Goal: Information Seeking & Learning: Stay updated

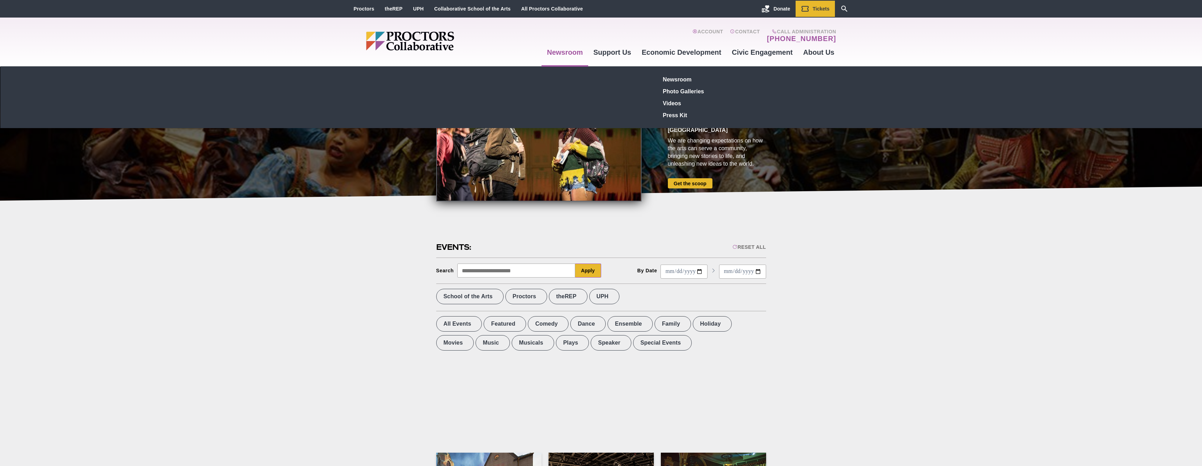
click at [564, 53] on link "Newsroom" at bounding box center [564, 52] width 46 height 19
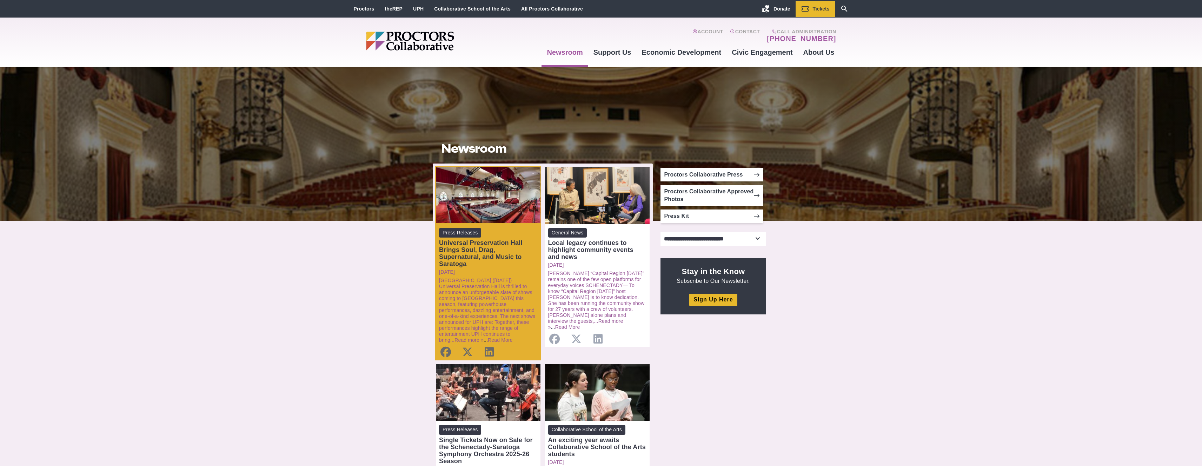
click at [495, 249] on div "Universal Preservation Hall Brings Soul, Drag, Supernatural, and Music to Sarat…" at bounding box center [488, 253] width 98 height 28
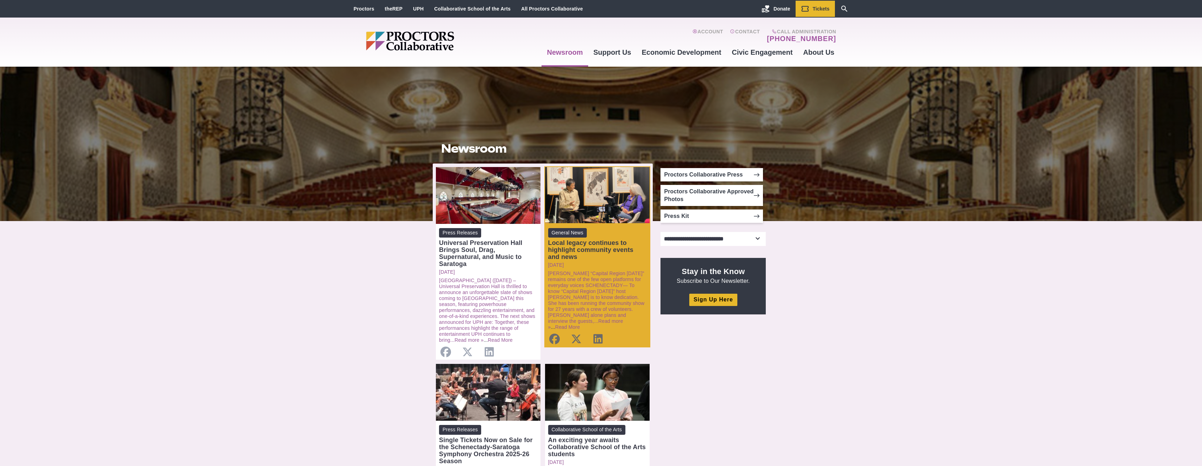
click at [599, 250] on div "Local legacy continues to highlight community events and news" at bounding box center [597, 249] width 98 height 21
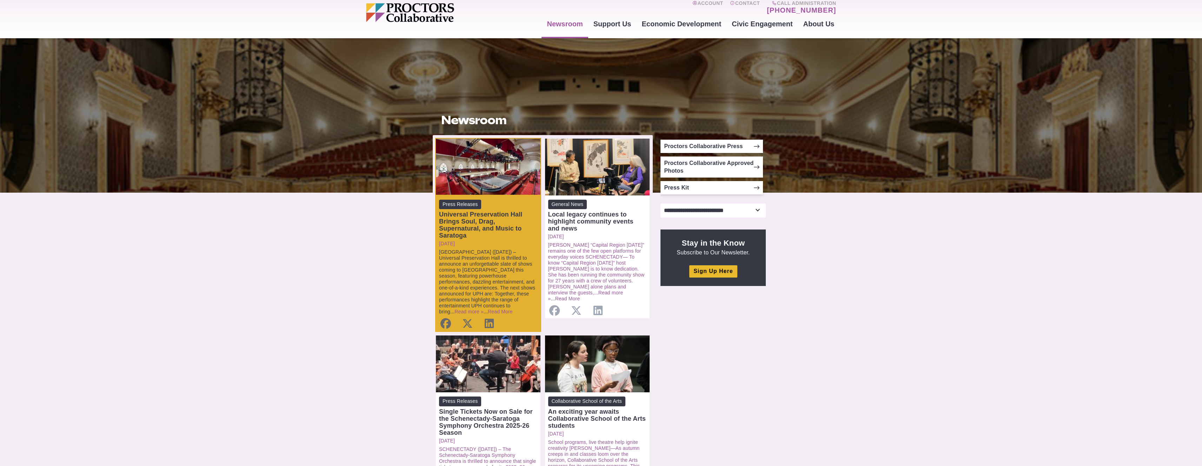
scroll to position [62, 0]
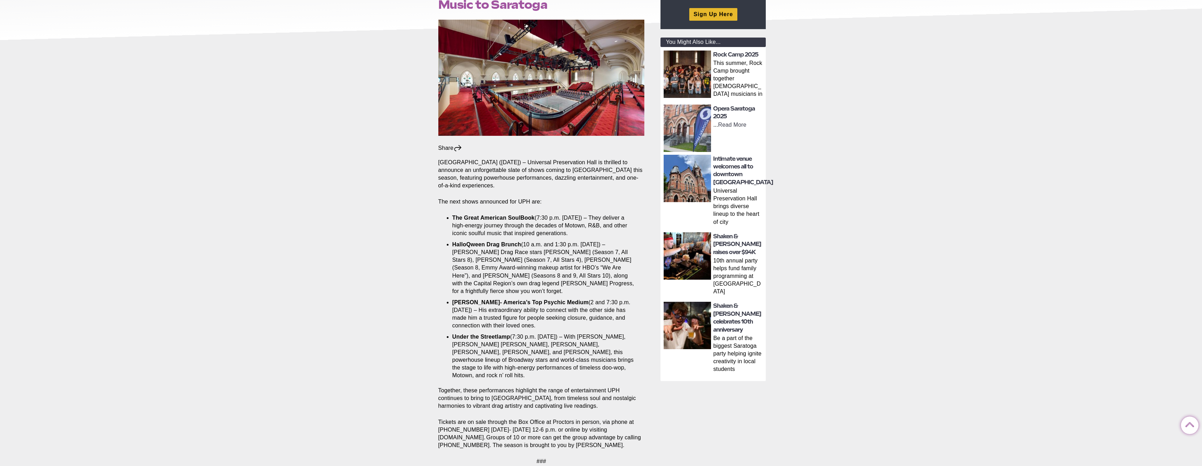
scroll to position [185, 0]
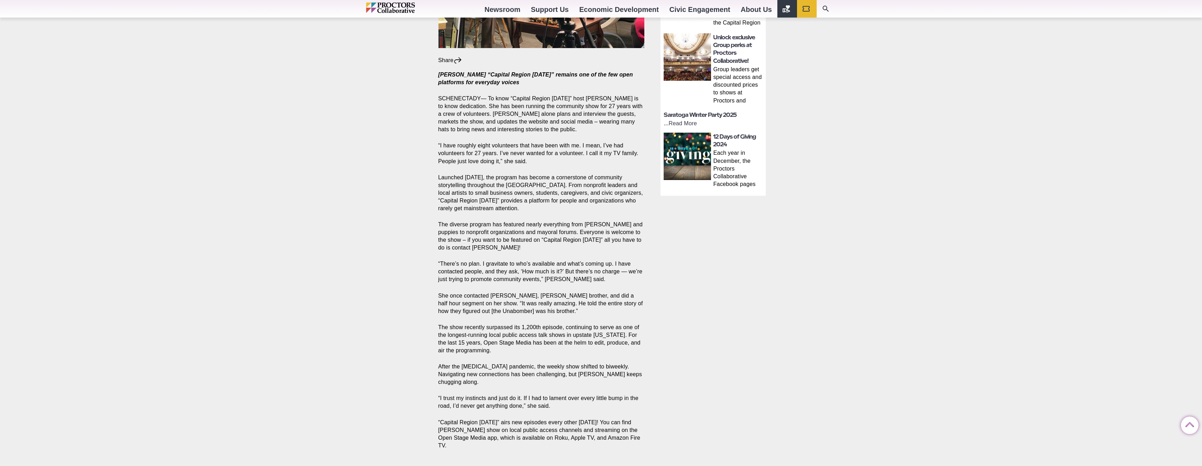
scroll to position [250, 0]
